Goal: Task Accomplishment & Management: Manage account settings

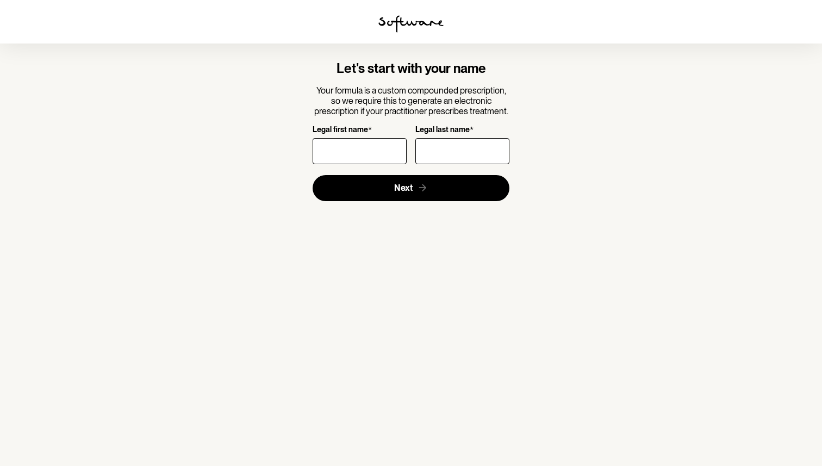
click at [339, 147] on input "Legal first name *" at bounding box center [360, 151] width 94 height 26
click at [393, 17] on img at bounding box center [410, 23] width 65 height 17
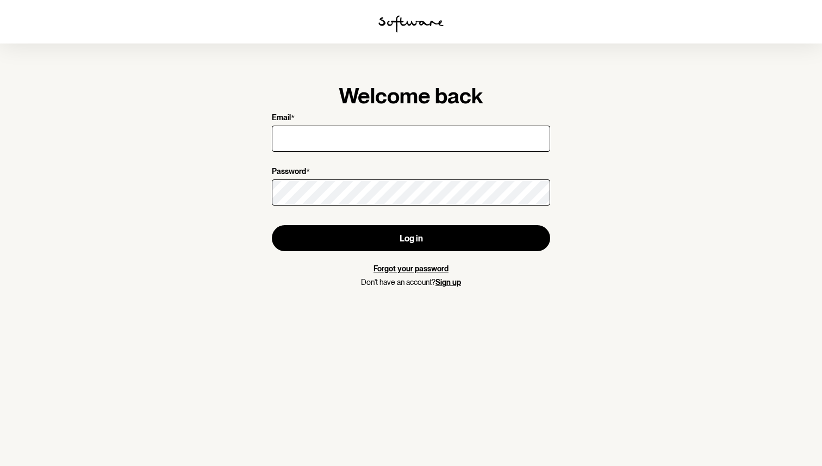
click at [393, 17] on img at bounding box center [410, 23] width 65 height 17
type input "[EMAIL_ADDRESS][DOMAIN_NAME]"
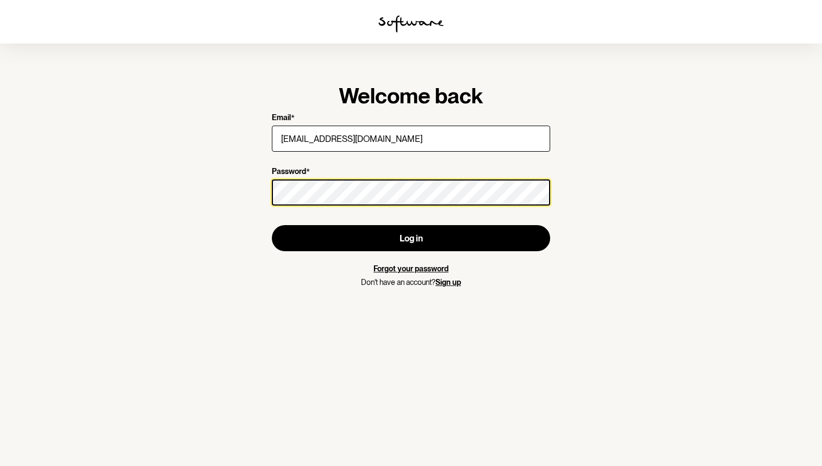
click at [272, 225] on button "Log in" at bounding box center [411, 238] width 278 height 26
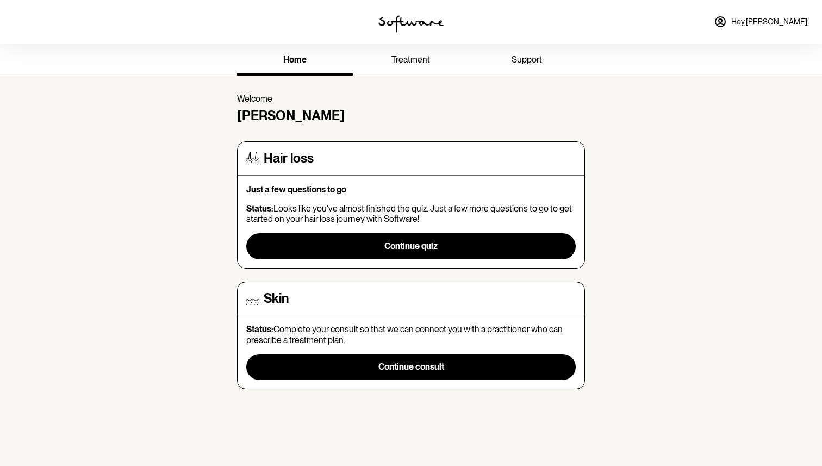
click at [400, 71] on link "treatment" at bounding box center [411, 61] width 116 height 30
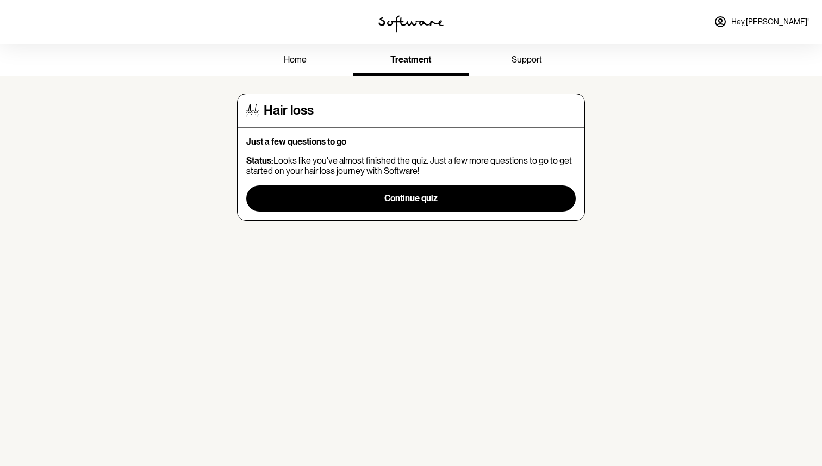
click at [516, 61] on span "support" at bounding box center [527, 59] width 30 height 10
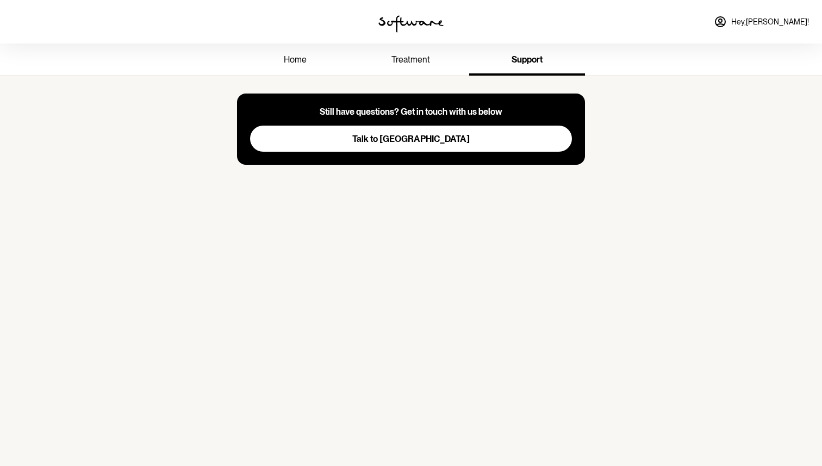
click at [306, 51] on link "home" at bounding box center [295, 61] width 116 height 30
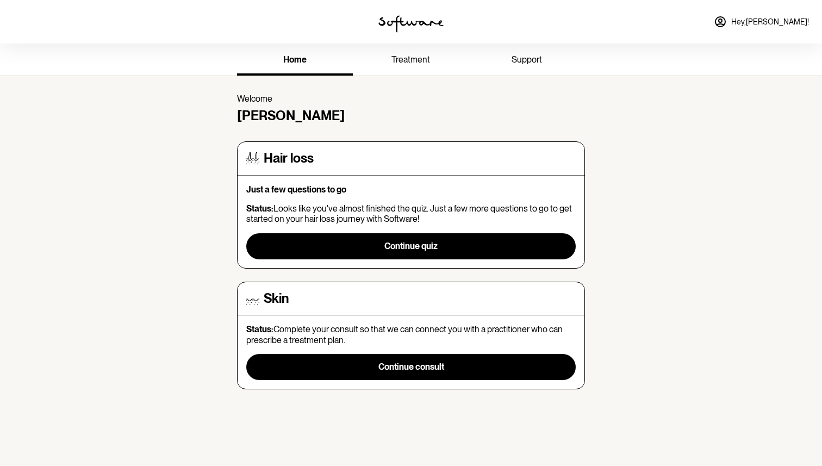
click at [396, 72] on link "treatment" at bounding box center [411, 61] width 116 height 30
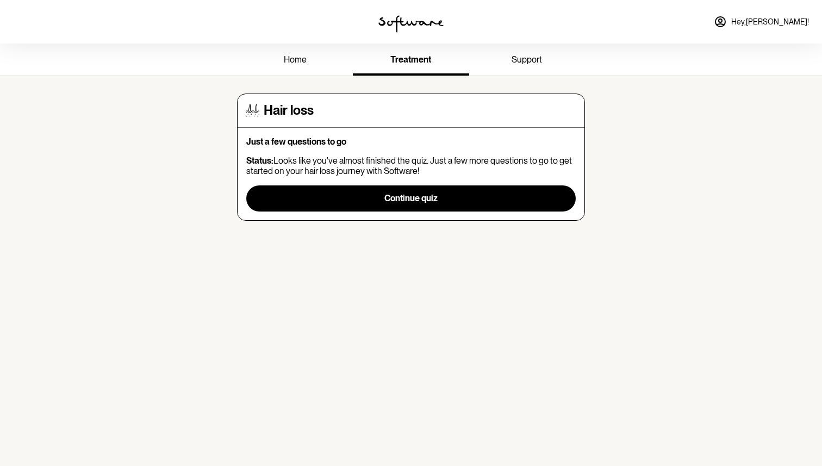
click at [512, 62] on span "support" at bounding box center [527, 59] width 30 height 10
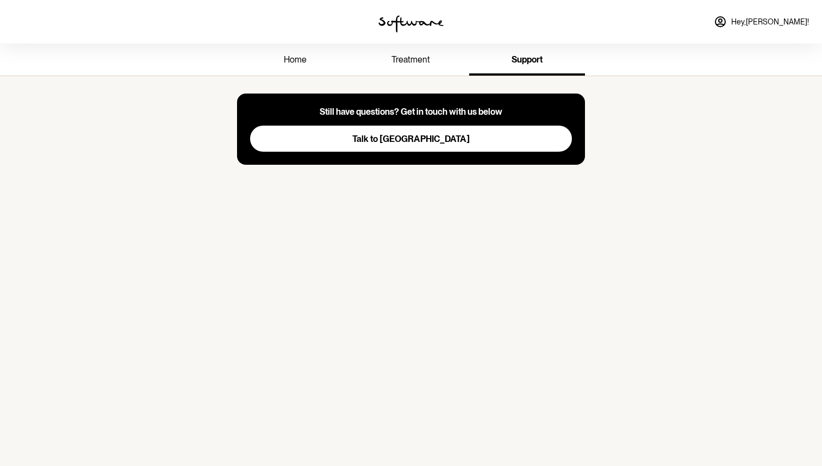
click at [414, 59] on span "treatment" at bounding box center [410, 59] width 39 height 10
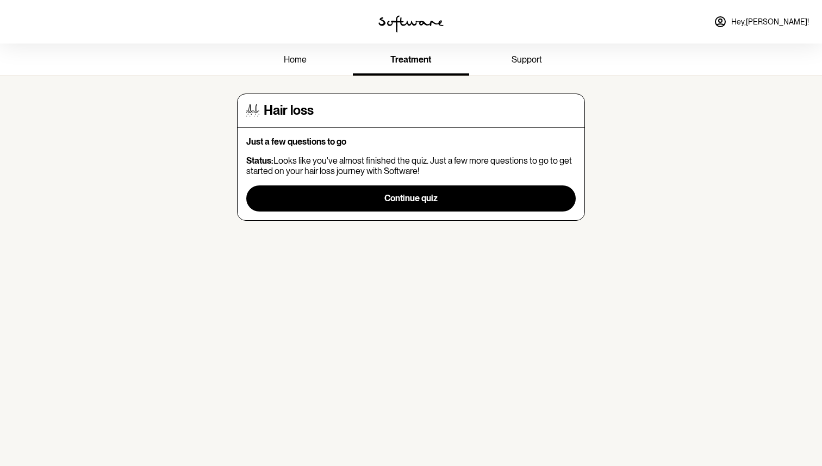
click at [795, 29] on link "Hey, [PERSON_NAME] !" at bounding box center [761, 22] width 108 height 26
